Goal: Task Accomplishment & Management: Complete application form

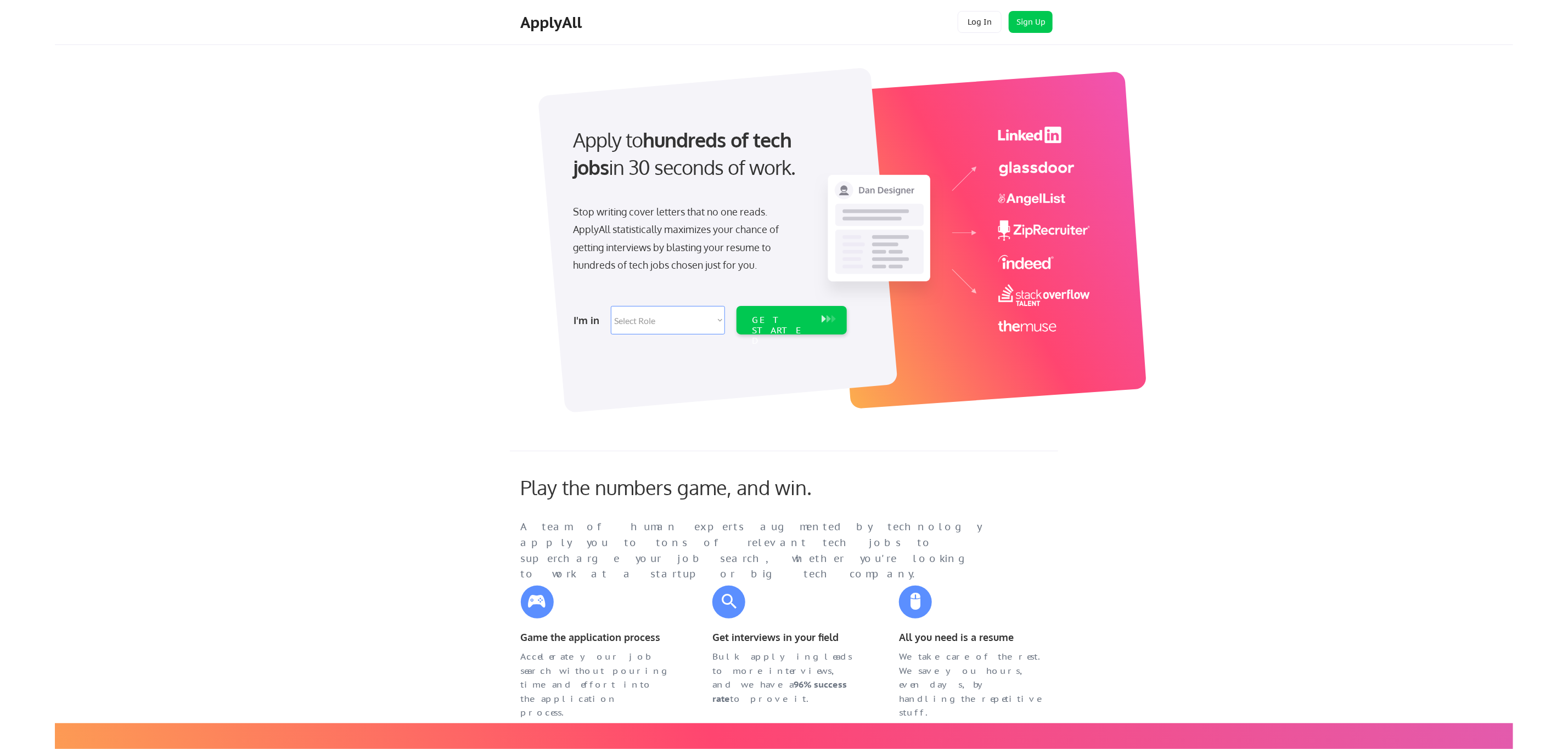
click at [685, 319] on select "Select Role Software Engineering Product Management Customer Success Sales UI/U…" at bounding box center [667, 320] width 114 height 29
select select ""hr_recruiting""
click at [610, 306] on select "Select Role Software Engineering Product Management Customer Success Sales UI/U…" at bounding box center [667, 320] width 114 height 29
select select ""hr_recruiting""
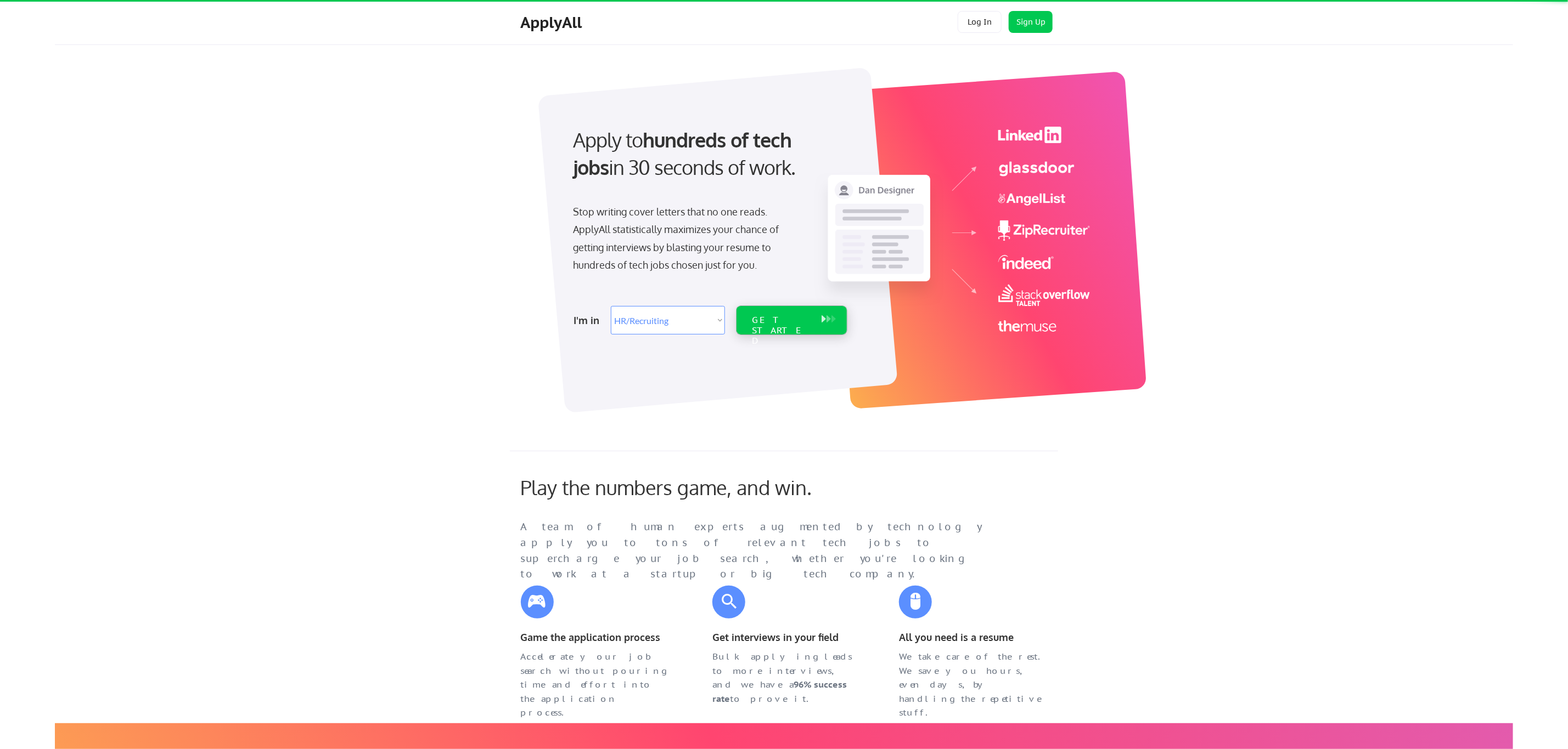
click at [794, 324] on div "GET STARTED" at bounding box center [781, 331] width 59 height 32
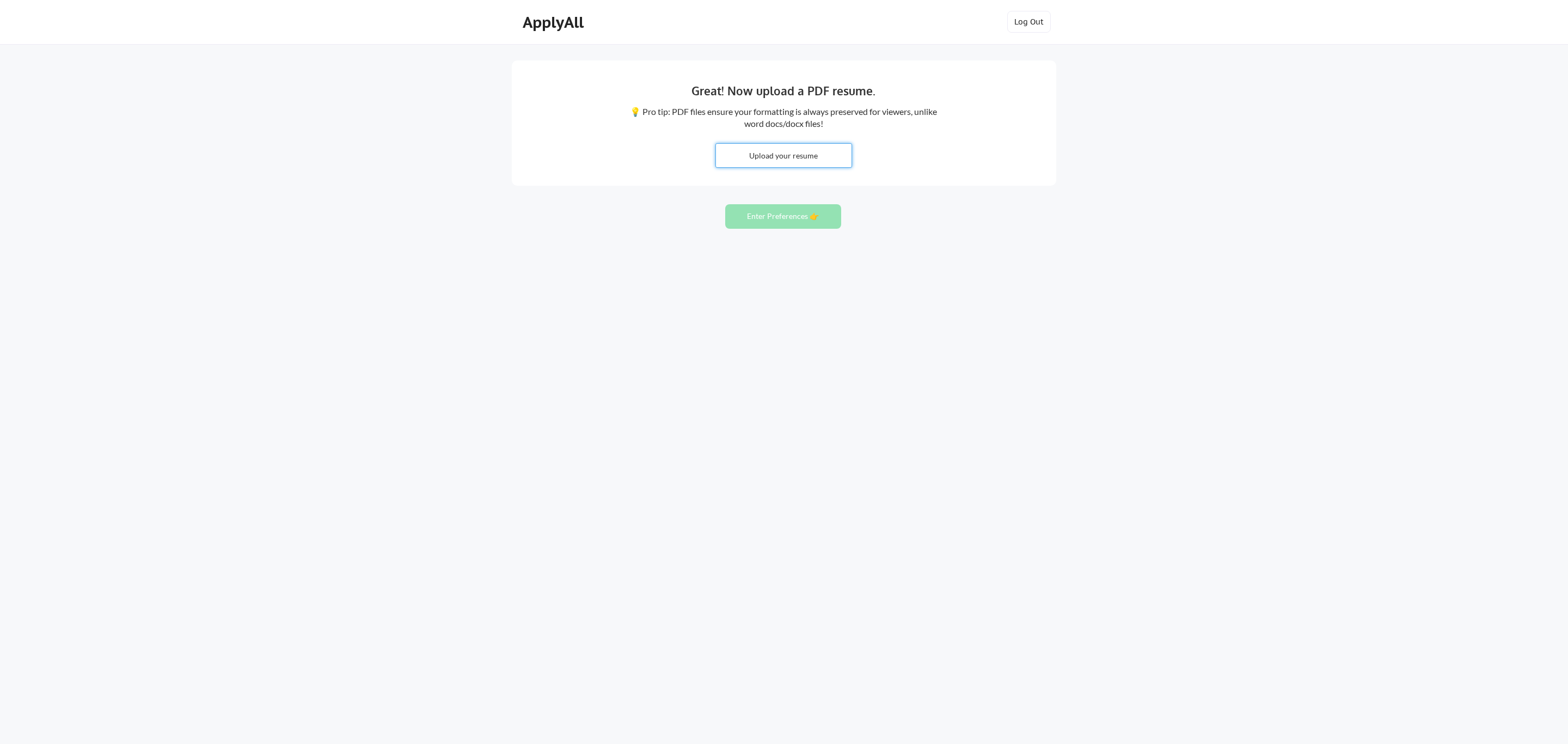
click at [792, 164] on input "file" at bounding box center [784, 155] width 136 height 24
